Goal: Information Seeking & Learning: Learn about a topic

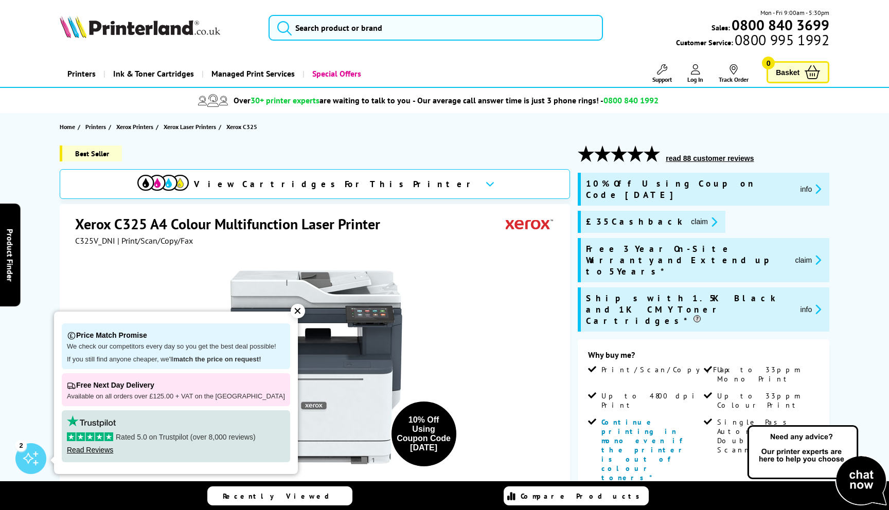
click at [291, 304] on div "✕" at bounding box center [298, 311] width 14 height 14
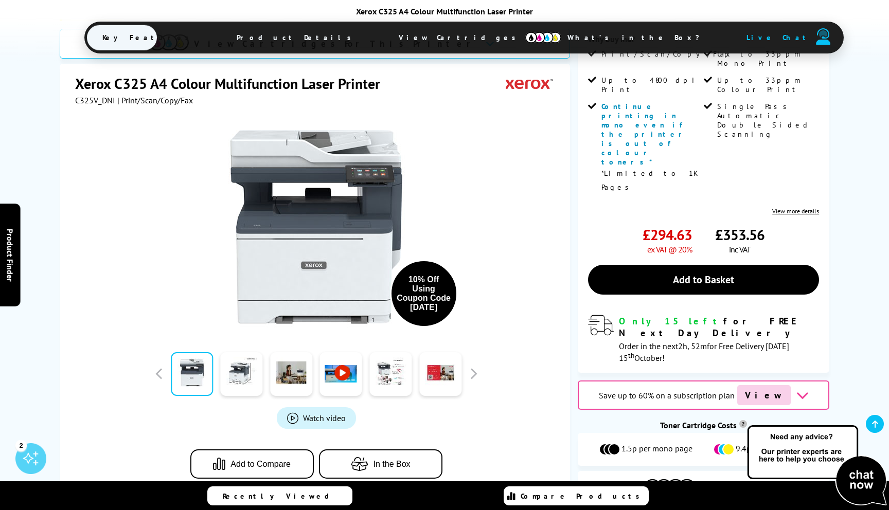
scroll to position [319, 0]
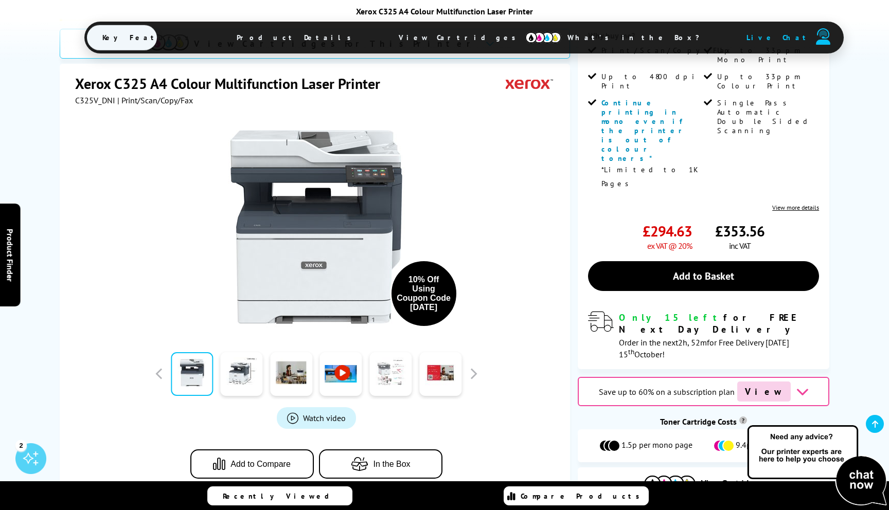
click at [398, 352] on link at bounding box center [390, 374] width 42 height 44
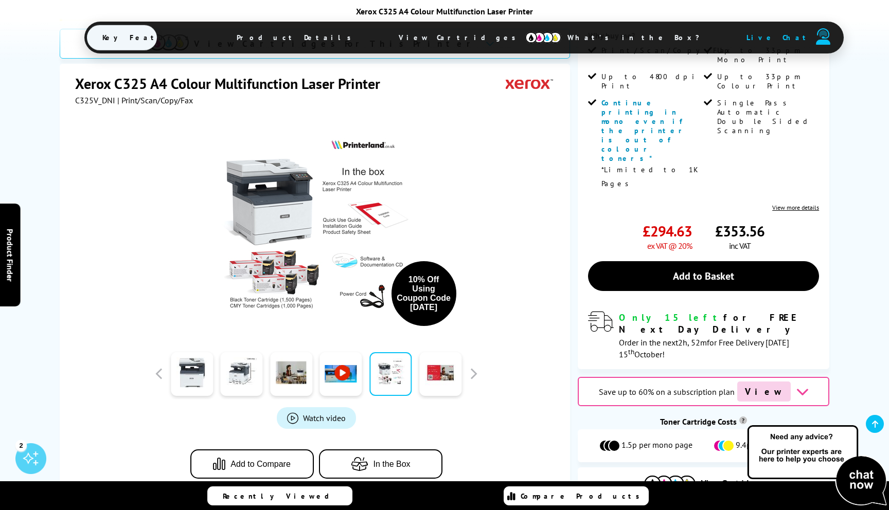
click at [435, 37] on span "View Cartridges" at bounding box center [461, 37] width 157 height 27
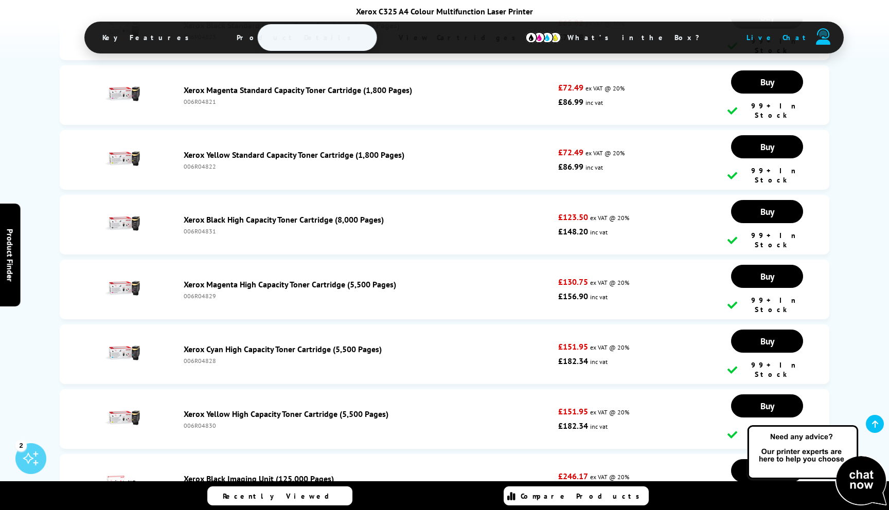
scroll to position [3949, 0]
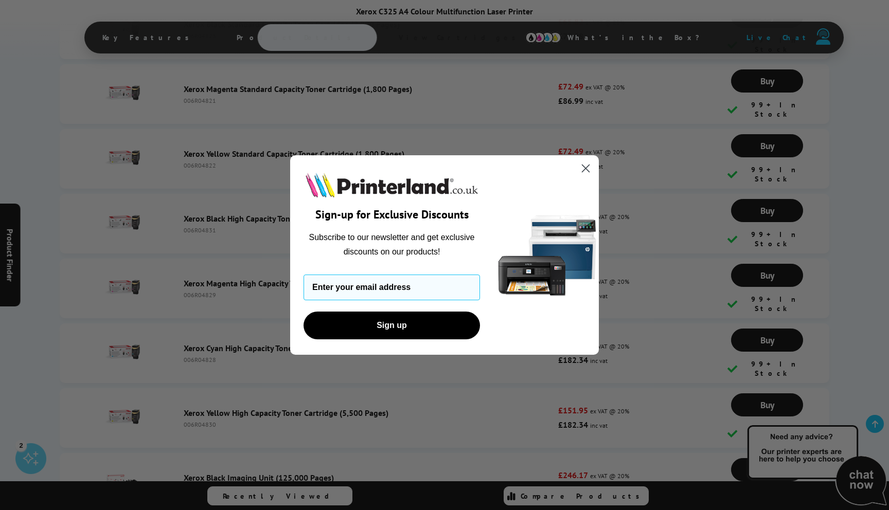
click at [587, 165] on icon "Close dialog" at bounding box center [585, 168] width 7 height 7
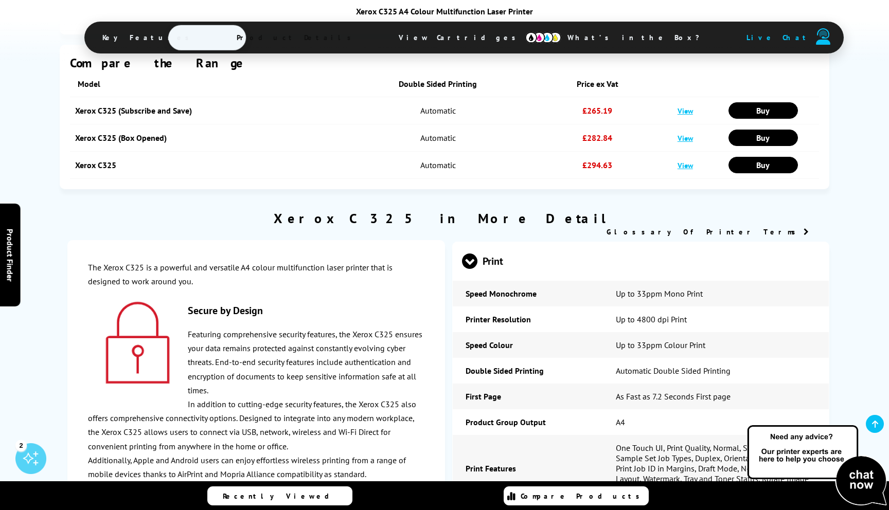
scroll to position [2199, 0]
click at [552, 38] on span "What’s in the Box?" at bounding box center [638, 37] width 173 height 25
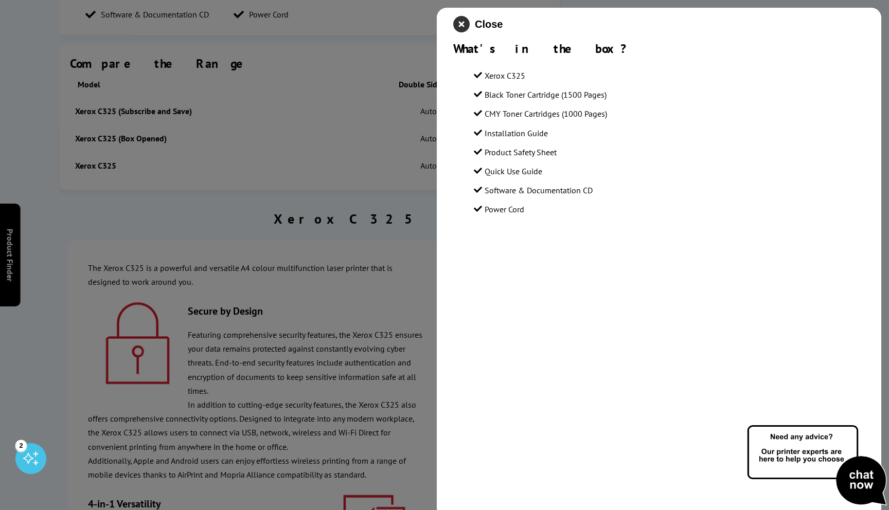
click at [469, 30] on icon "close modal" at bounding box center [461, 24] width 16 height 16
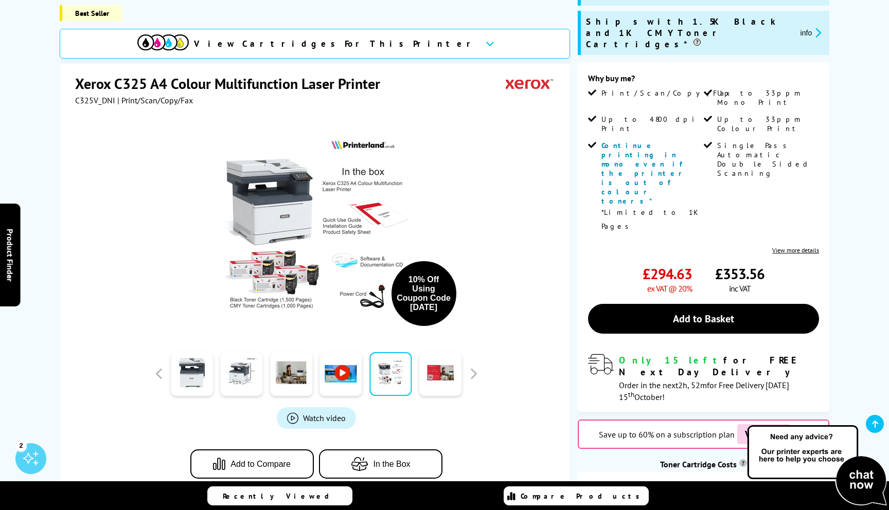
scroll to position [0, 0]
